Goal: Task Accomplishment & Management: Use online tool/utility

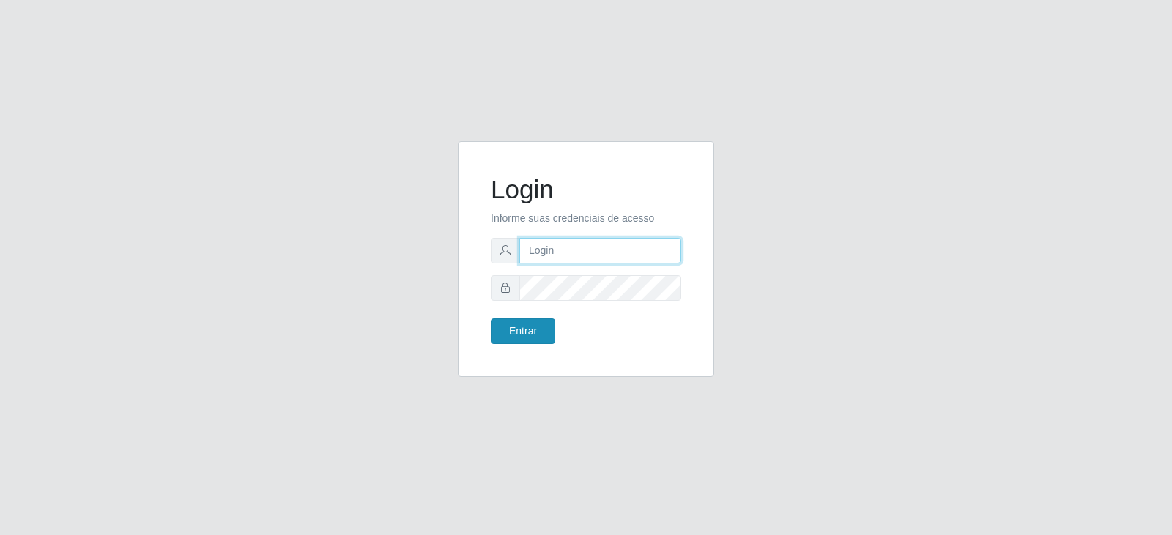
type input "[EMAIL_ADDRESS][DOMAIN_NAME]"
click at [529, 335] on button "Entrar" at bounding box center [523, 332] width 64 height 26
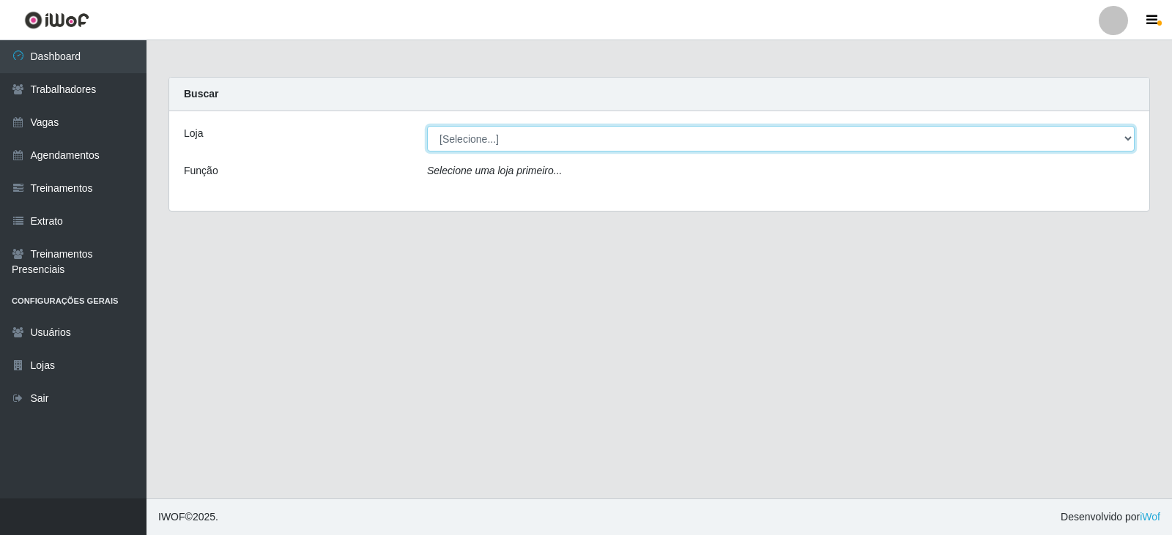
click at [521, 139] on select "[Selecione...] SuperFácil Atacado - Vale do Sol" at bounding box center [780, 139] width 707 height 26
select select "502"
click at [427, 126] on select "[Selecione...] SuperFácil Atacado - Vale do Sol" at bounding box center [780, 139] width 707 height 26
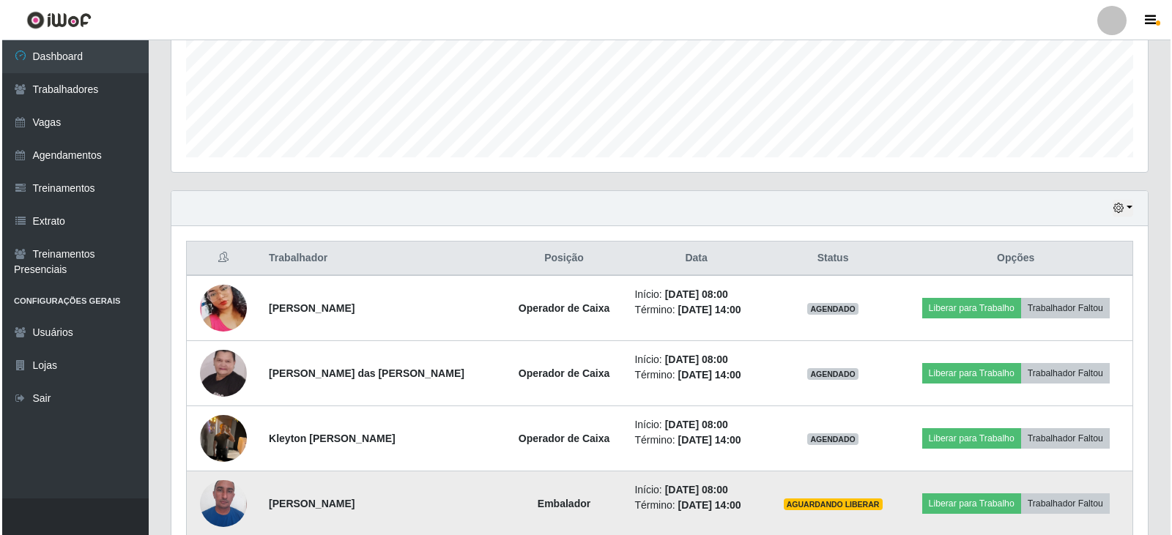
scroll to position [513, 0]
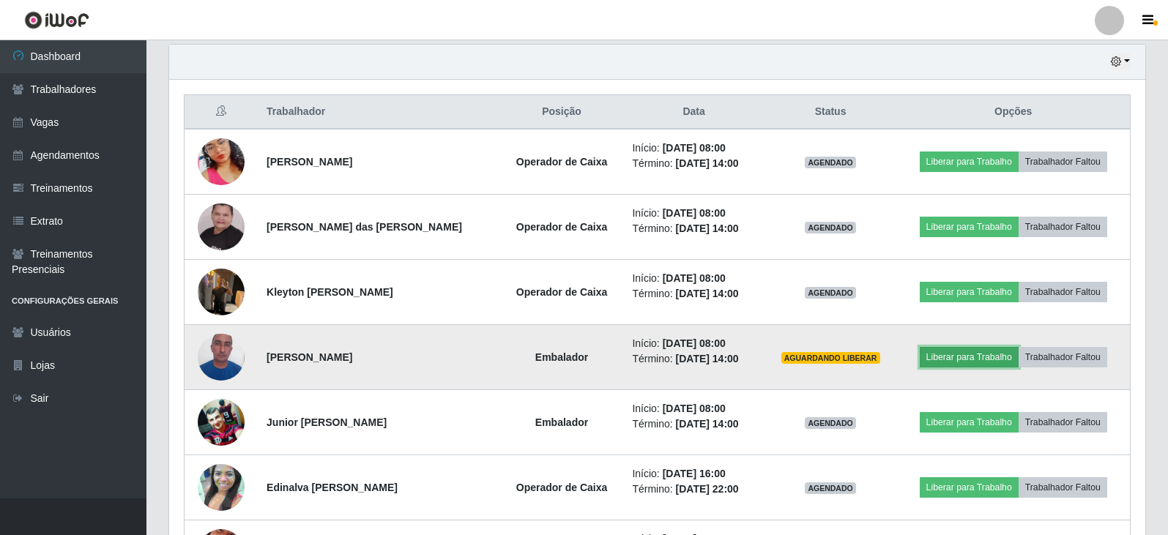
click at [972, 357] on button "Liberar para Trabalho" at bounding box center [969, 357] width 99 height 21
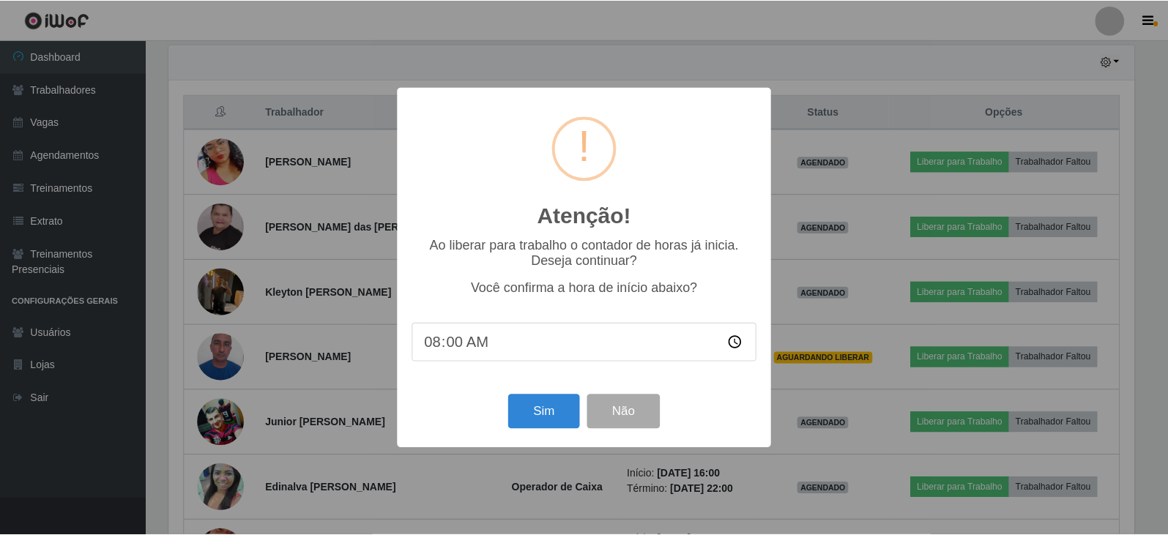
scroll to position [304, 969]
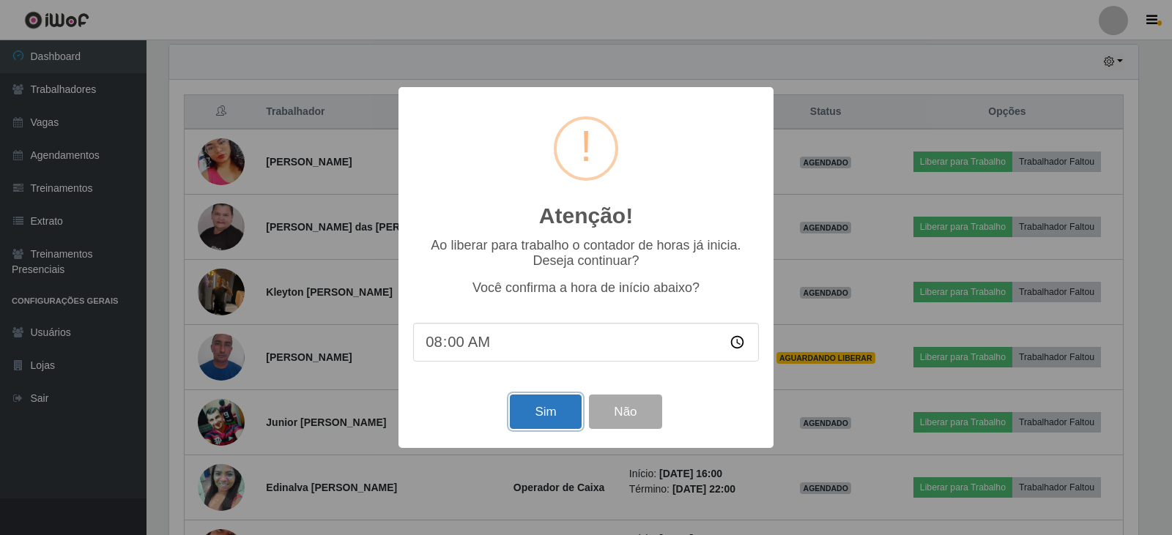
click at [546, 412] on button "Sim" at bounding box center [545, 412] width 71 height 34
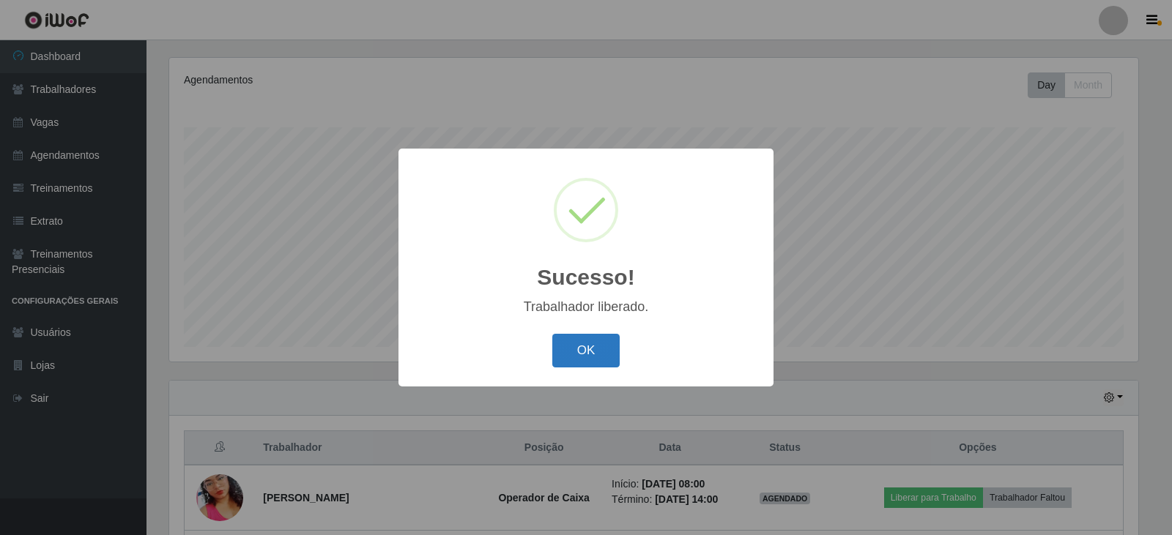
click at [599, 350] on button "OK" at bounding box center [586, 351] width 68 height 34
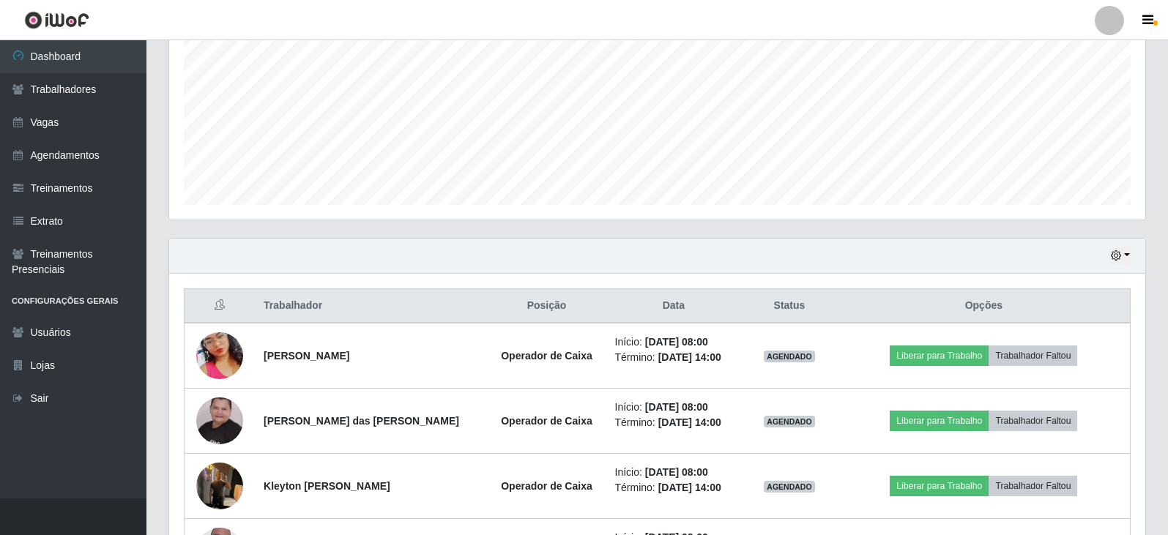
scroll to position [469, 0]
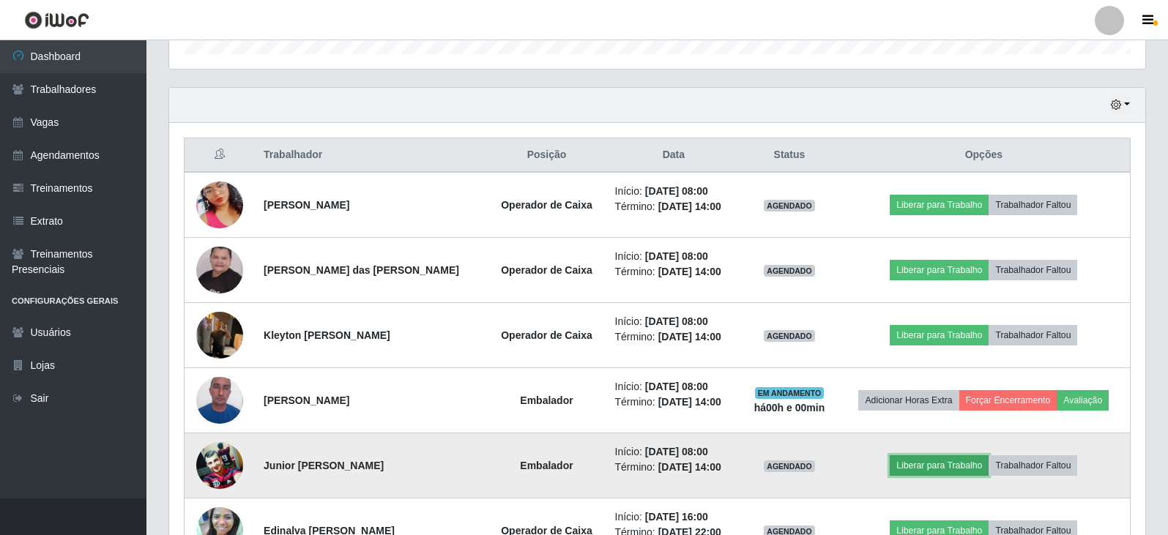
click at [924, 472] on button "Liberar para Trabalho" at bounding box center [939, 465] width 99 height 21
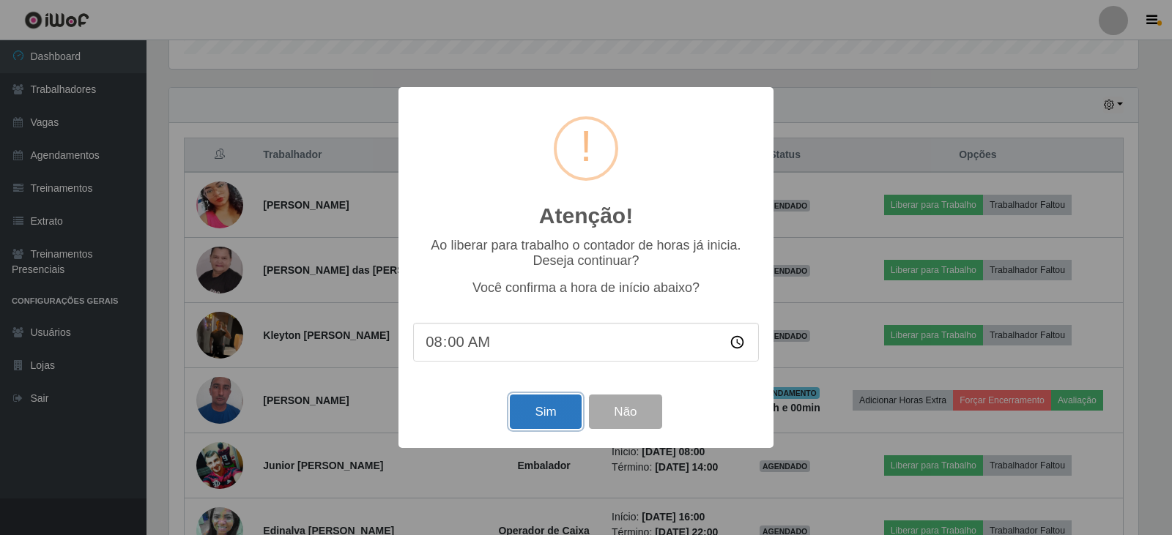
click at [567, 419] on button "Sim" at bounding box center [545, 412] width 71 height 34
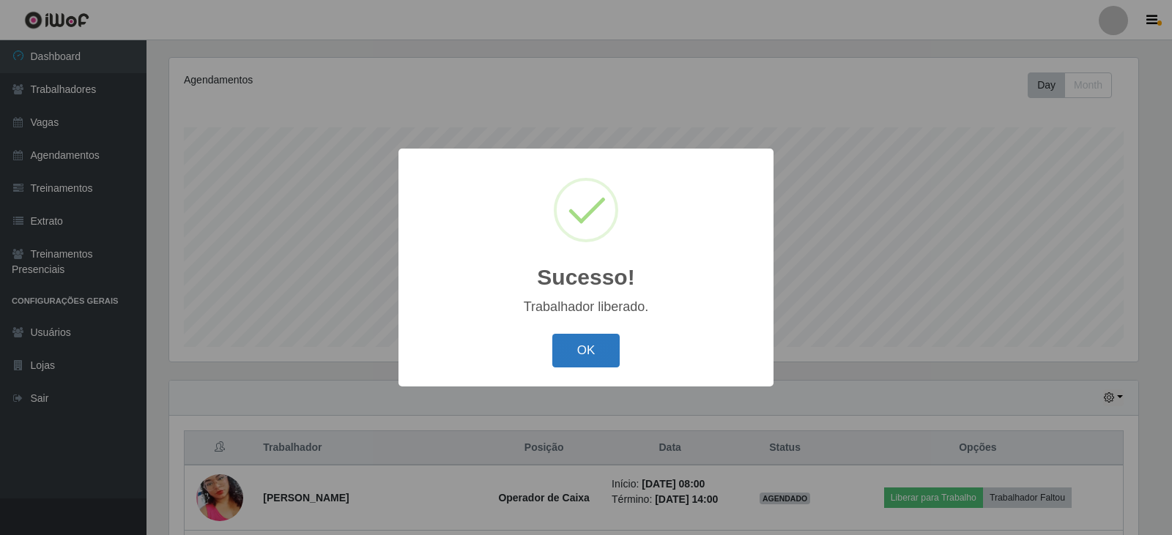
click at [574, 347] on button "OK" at bounding box center [586, 351] width 68 height 34
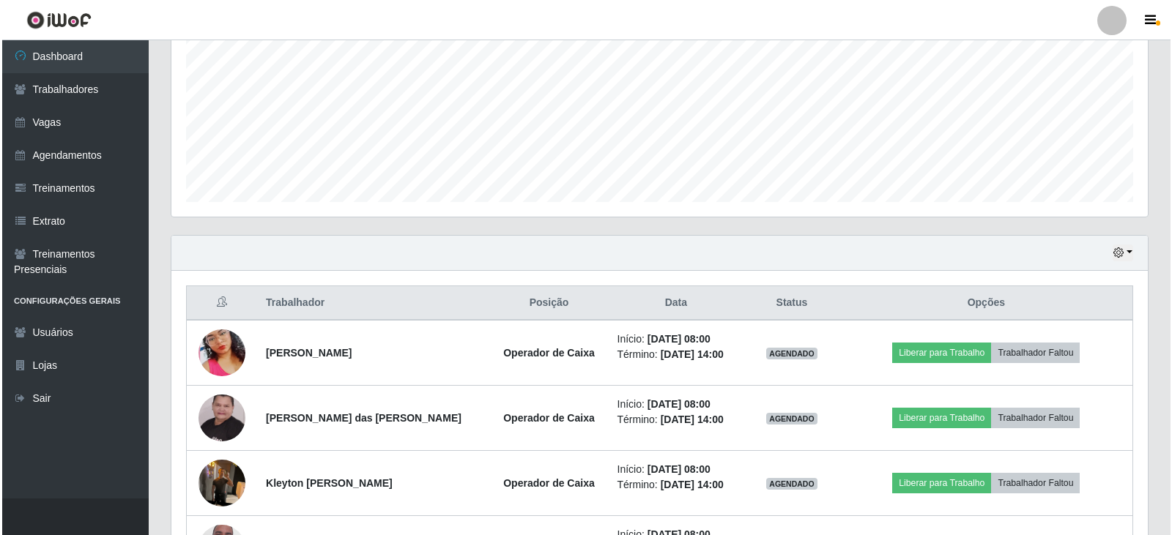
scroll to position [323, 0]
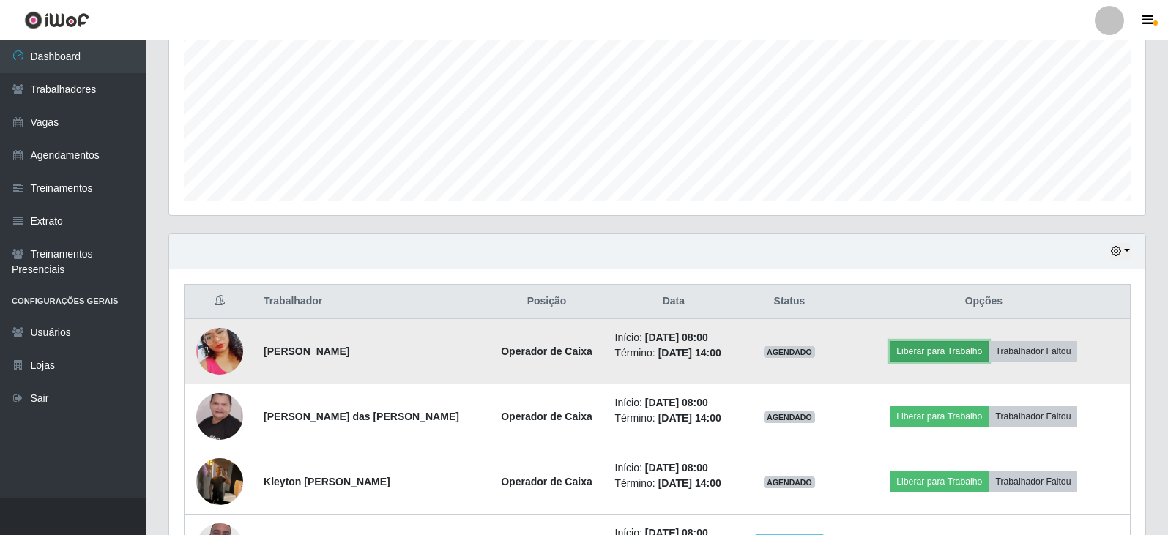
click at [926, 352] on button "Liberar para Trabalho" at bounding box center [939, 351] width 99 height 21
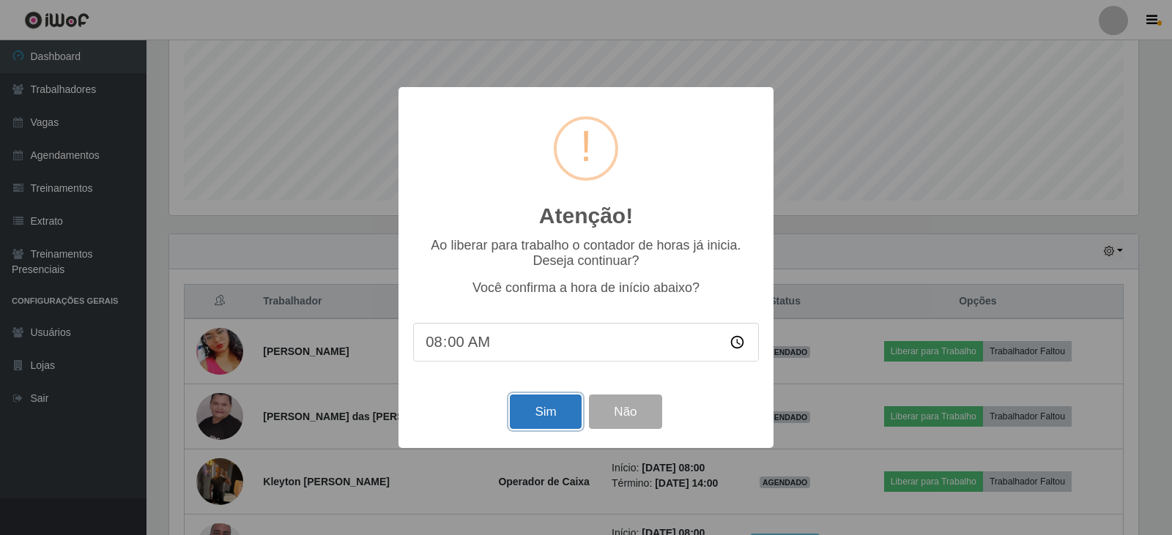
click at [551, 420] on button "Sim" at bounding box center [545, 412] width 71 height 34
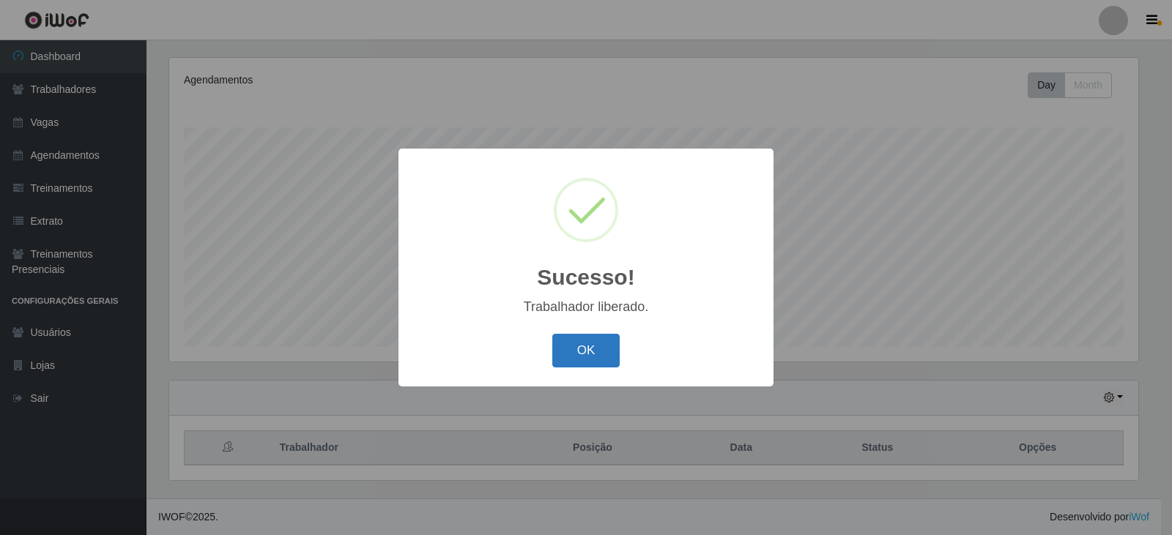
click at [595, 356] on button "OK" at bounding box center [586, 351] width 68 height 34
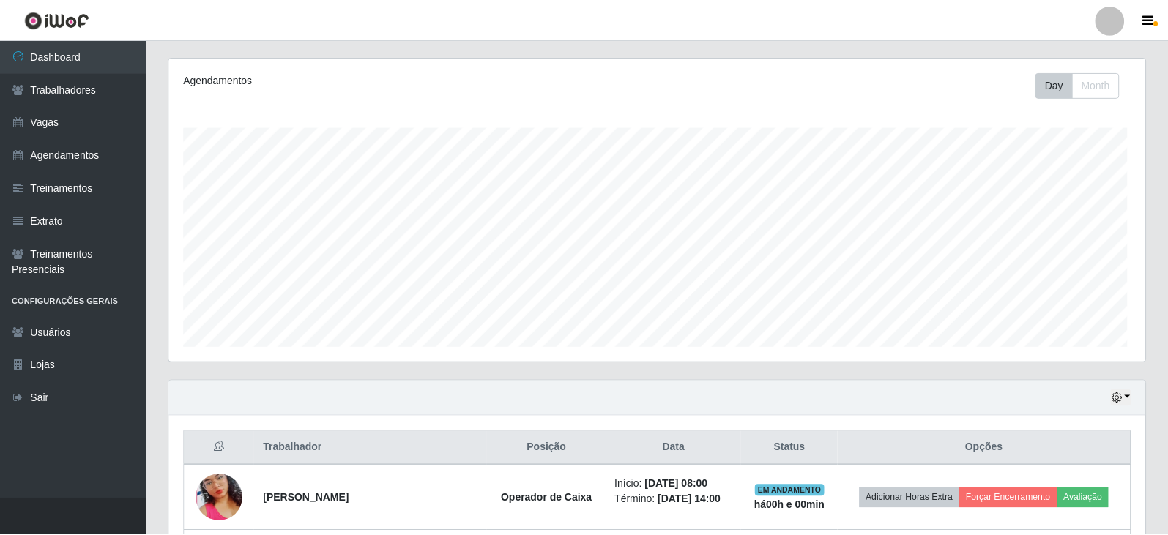
scroll to position [0, 0]
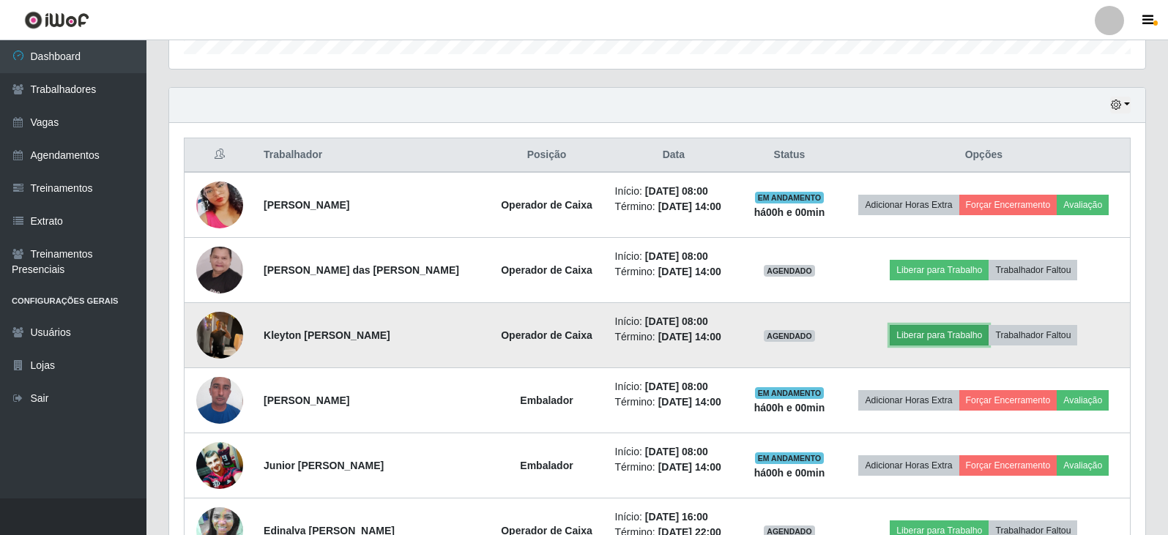
click at [951, 333] on button "Liberar para Trabalho" at bounding box center [939, 335] width 99 height 21
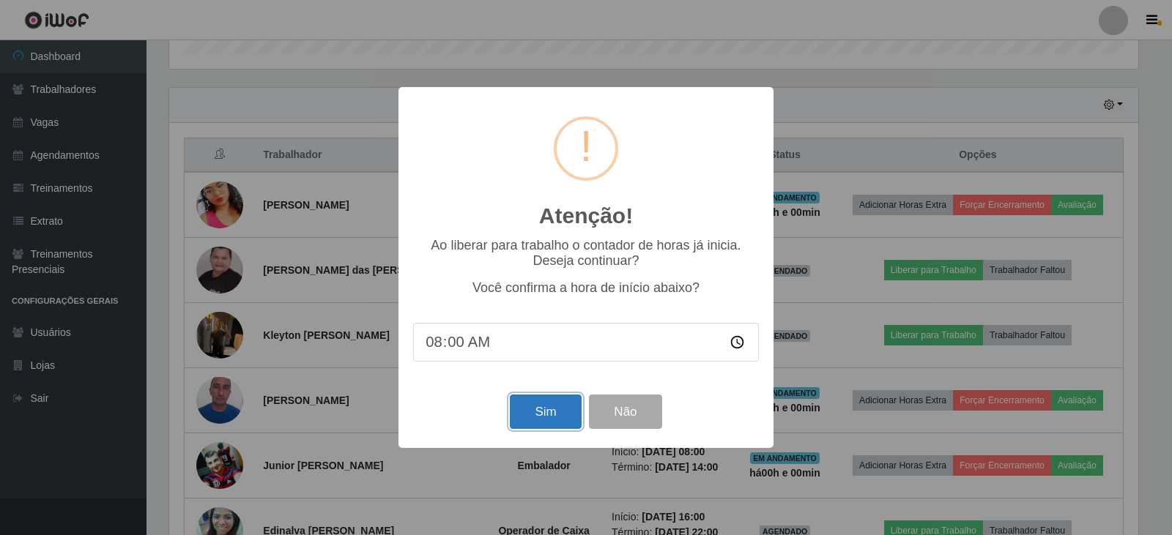
click at [557, 409] on button "Sim" at bounding box center [545, 412] width 71 height 34
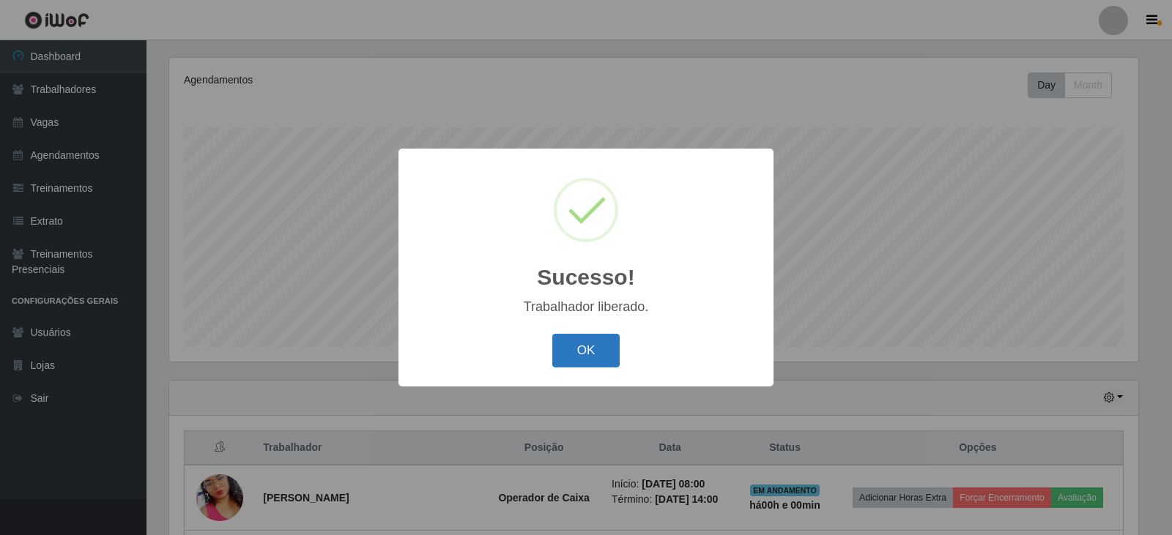
click at [580, 351] on button "OK" at bounding box center [586, 351] width 68 height 34
